Goal: Information Seeking & Learning: Find specific fact

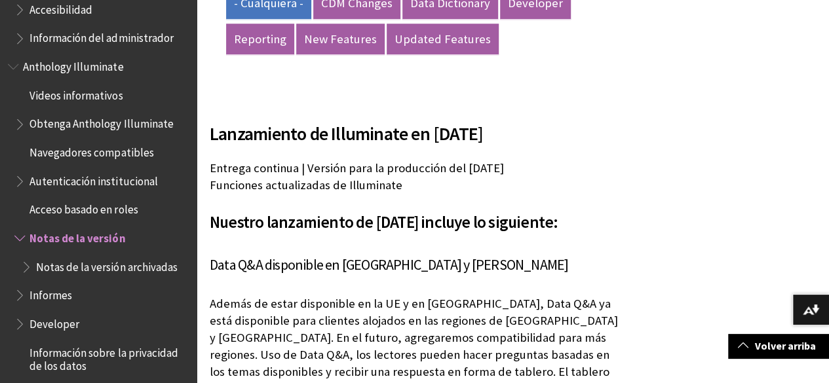
scroll to position [392, 0]
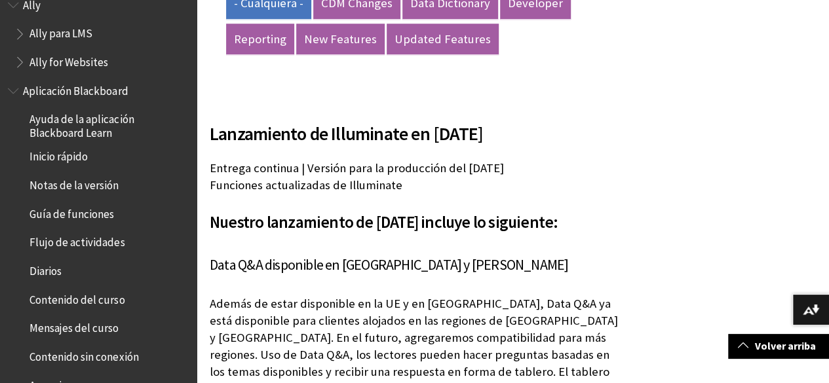
scroll to position [0, 0]
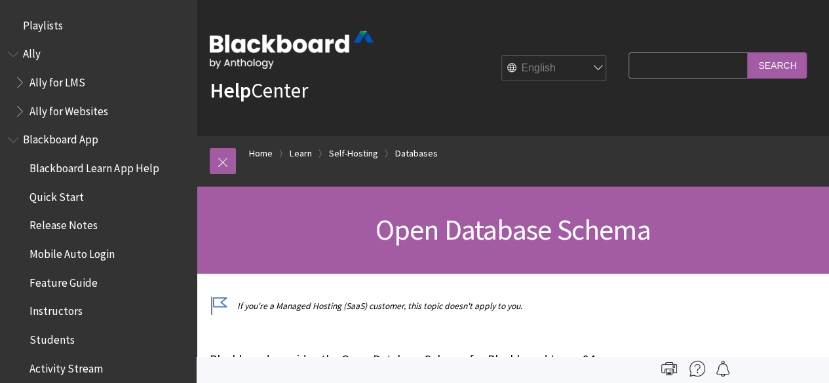
scroll to position [1623, 0]
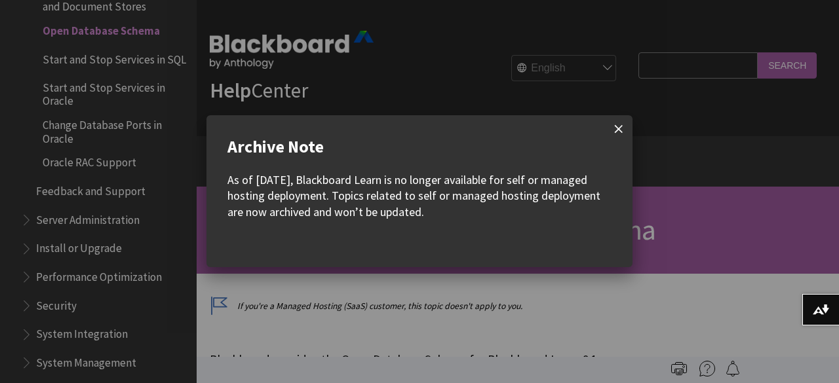
click at [619, 126] on span at bounding box center [619, 129] width 28 height 28
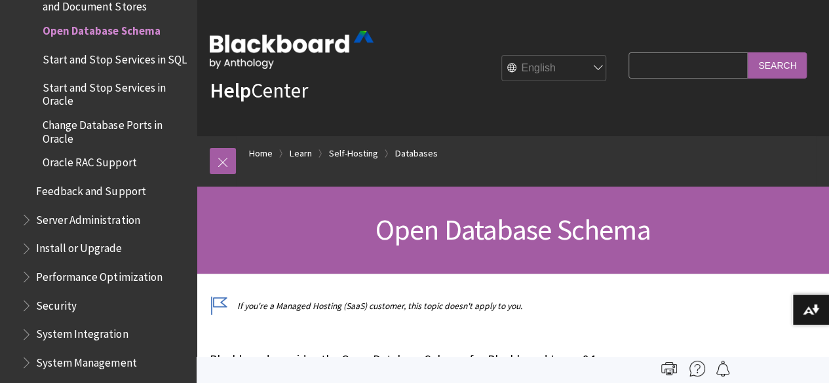
click at [656, 72] on input "Search Query" at bounding box center [687, 65] width 119 height 26
type input "diccionario"
click at [748, 52] on input "Search" at bounding box center [777, 65] width 59 height 26
